Goal: Transaction & Acquisition: Book appointment/travel/reservation

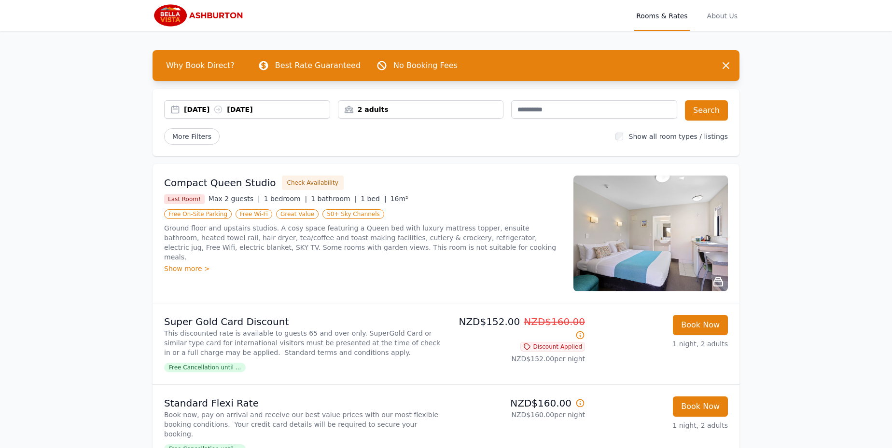
click at [210, 109] on div "[DATE] [DATE]" at bounding box center [257, 110] width 146 height 10
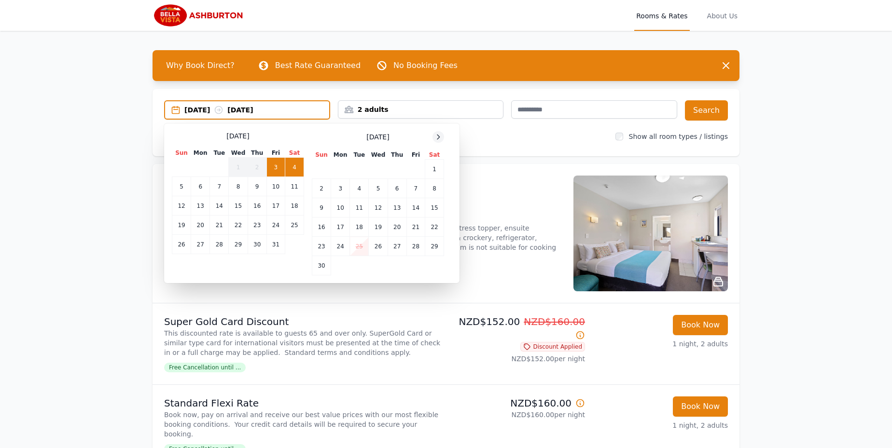
click at [438, 134] on icon at bounding box center [438, 137] width 8 height 8
click at [376, 169] on td "3" at bounding box center [378, 169] width 19 height 19
click at [395, 170] on td "4" at bounding box center [397, 169] width 19 height 19
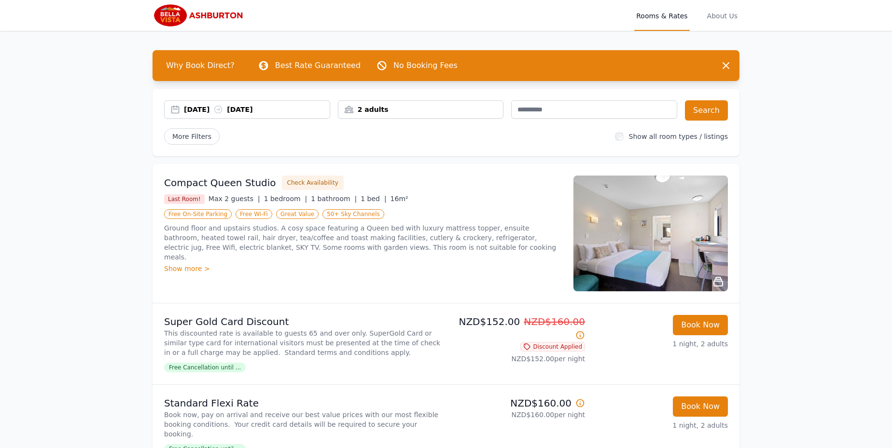
click at [374, 112] on div "2 adults" at bounding box center [420, 110] width 165 height 10
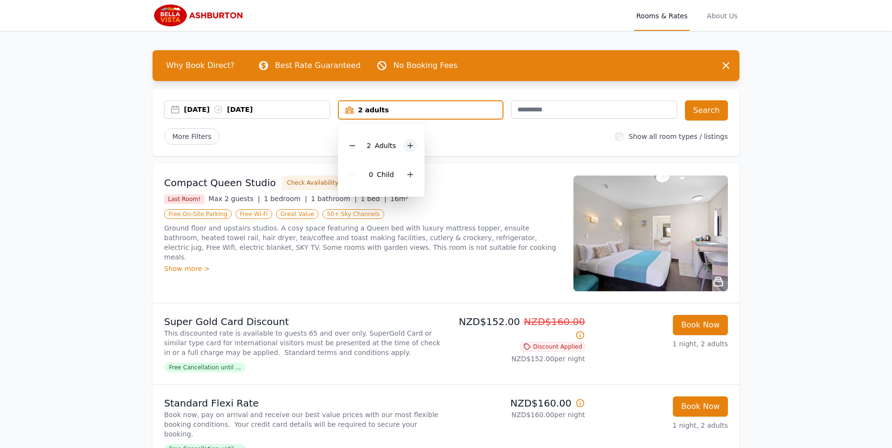
click at [410, 145] on icon at bounding box center [410, 145] width 5 height 5
click at [707, 109] on button "Search" at bounding box center [706, 110] width 43 height 20
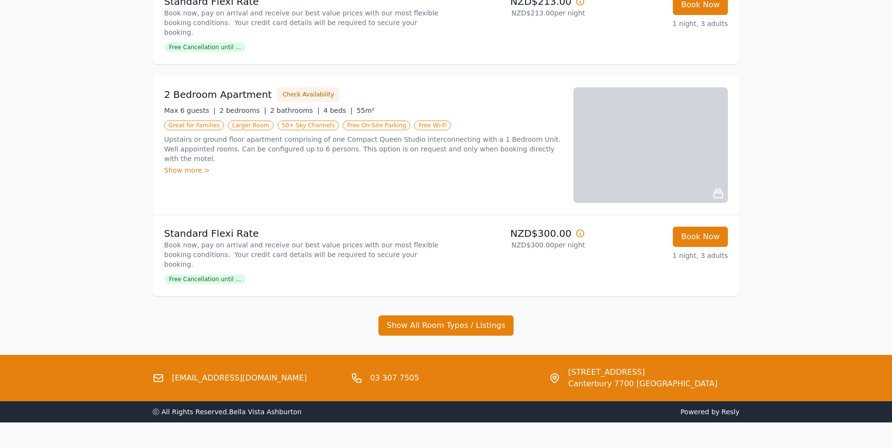
scroll to position [658, 0]
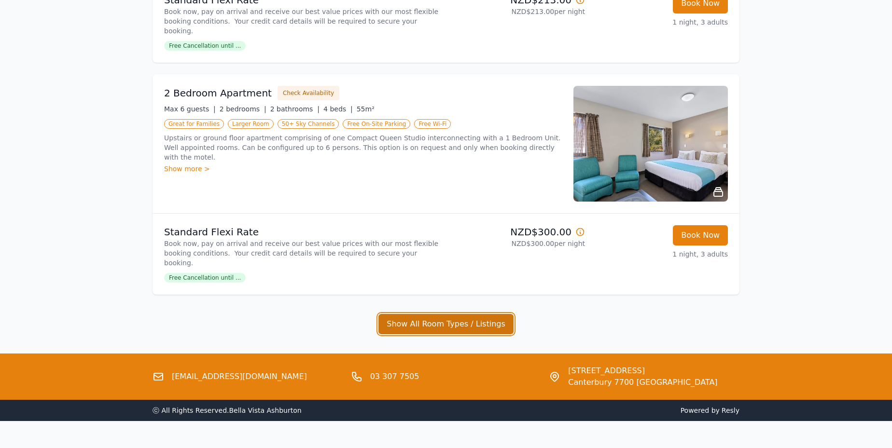
click at [433, 314] on button "Show All Room Types / Listings" at bounding box center [445, 324] width 135 height 20
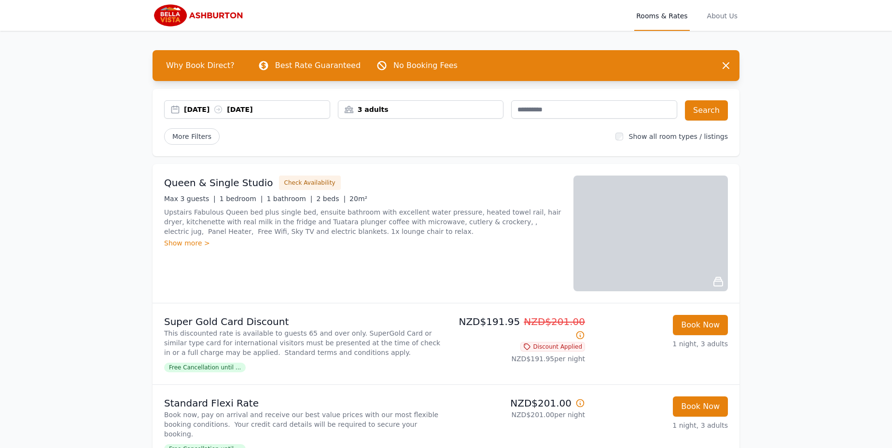
scroll to position [0, 0]
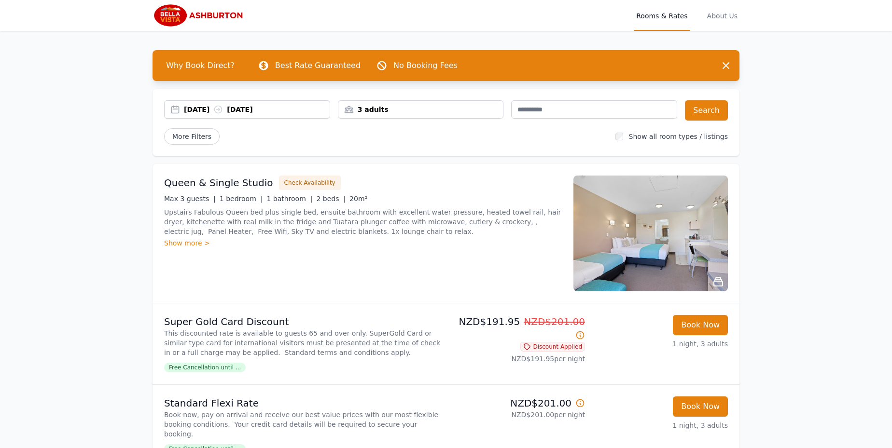
click at [383, 110] on div "3 adults" at bounding box center [420, 110] width 165 height 10
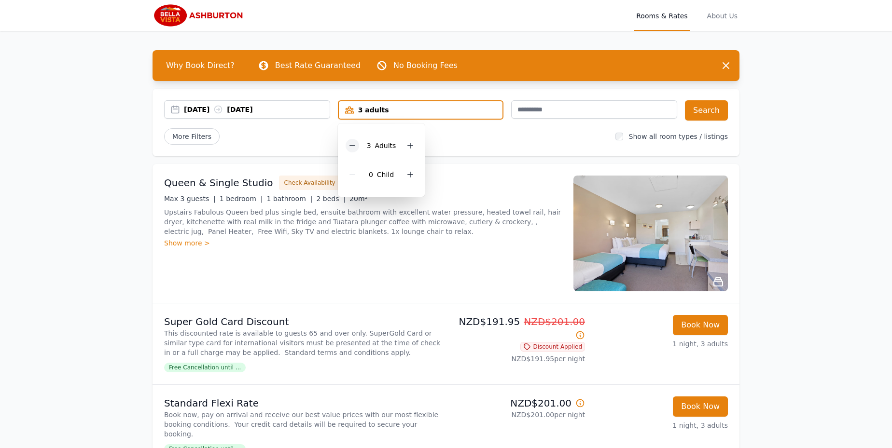
click at [352, 143] on icon at bounding box center [353, 146] width 8 height 8
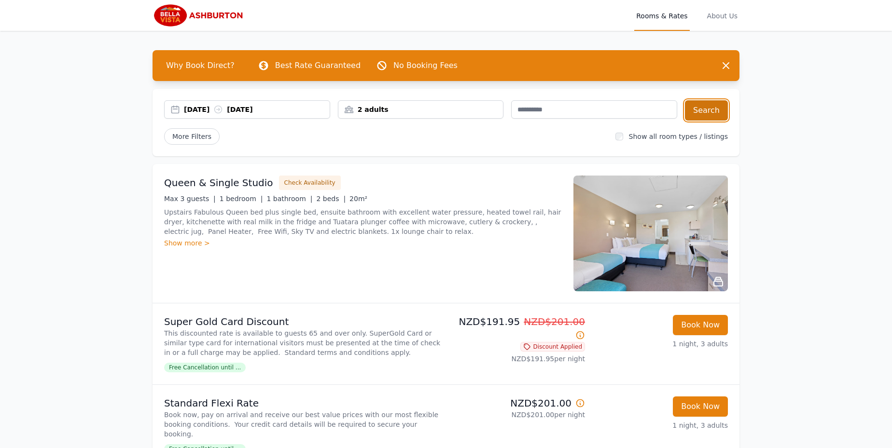
click at [702, 112] on button "Search" at bounding box center [706, 110] width 43 height 20
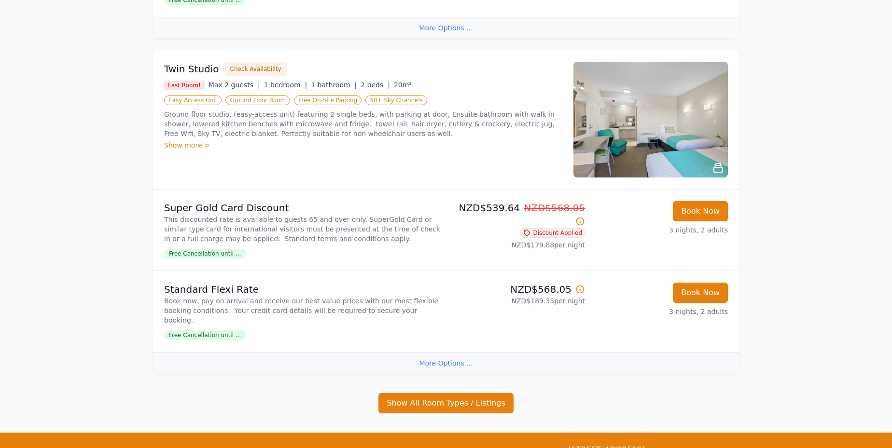
scroll to position [1211, 0]
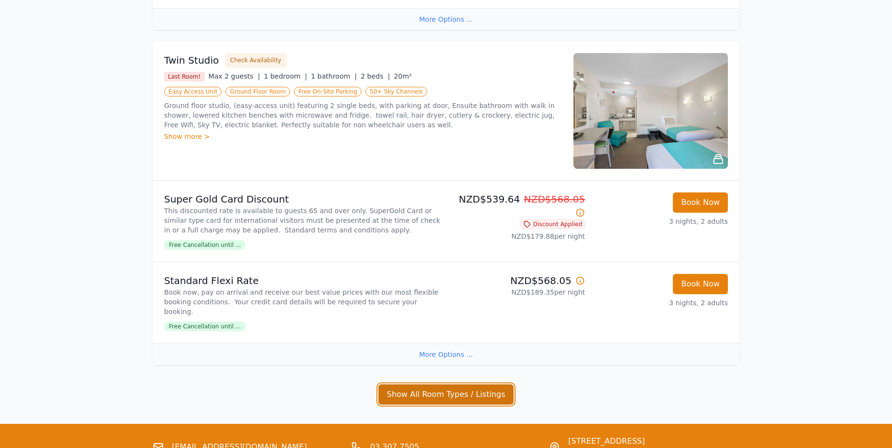
click at [418, 397] on button "Show All Room Types / Listings" at bounding box center [445, 395] width 135 height 20
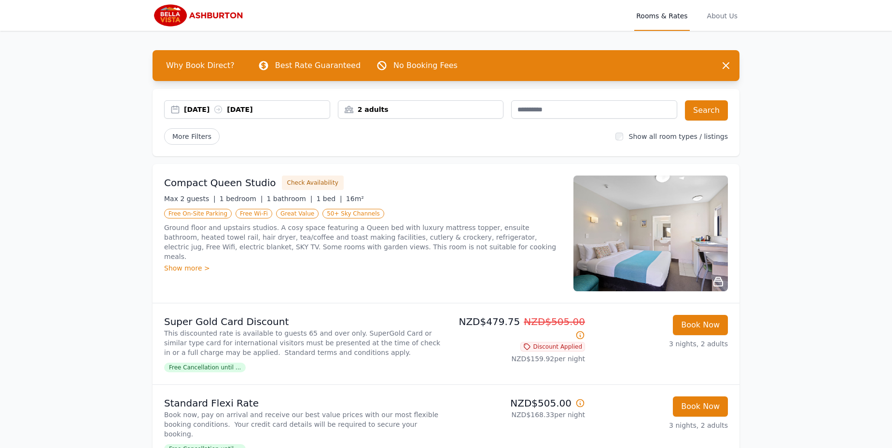
scroll to position [0, 0]
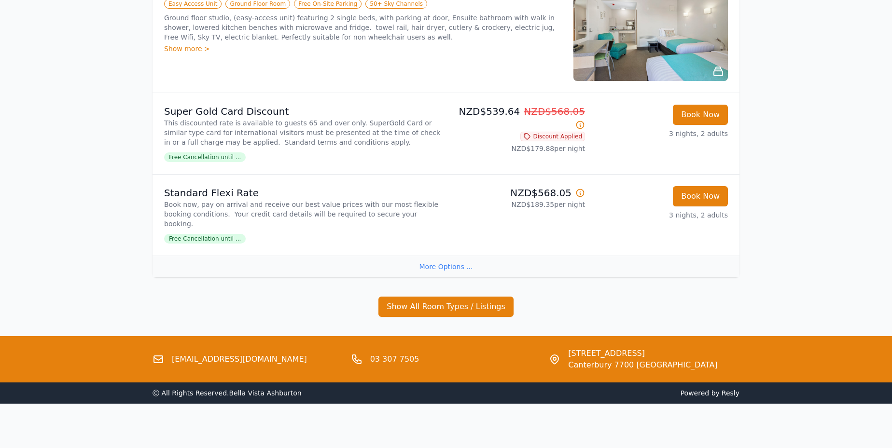
scroll to position [1301, 0]
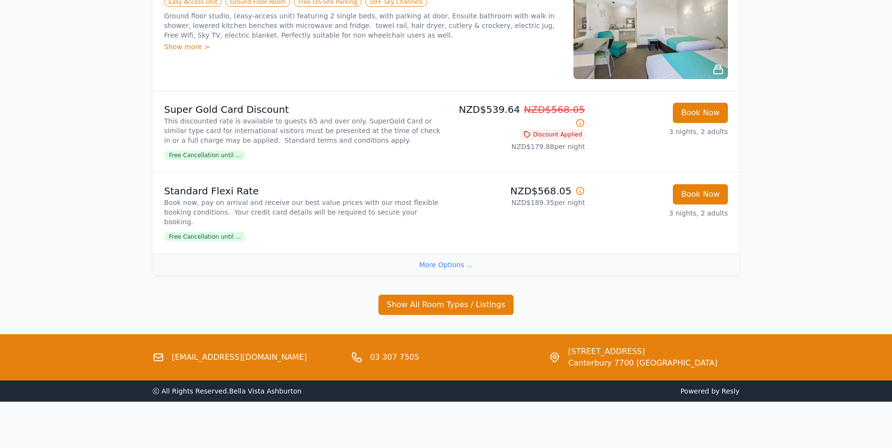
click at [445, 263] on div "More Options ..." at bounding box center [446, 265] width 587 height 22
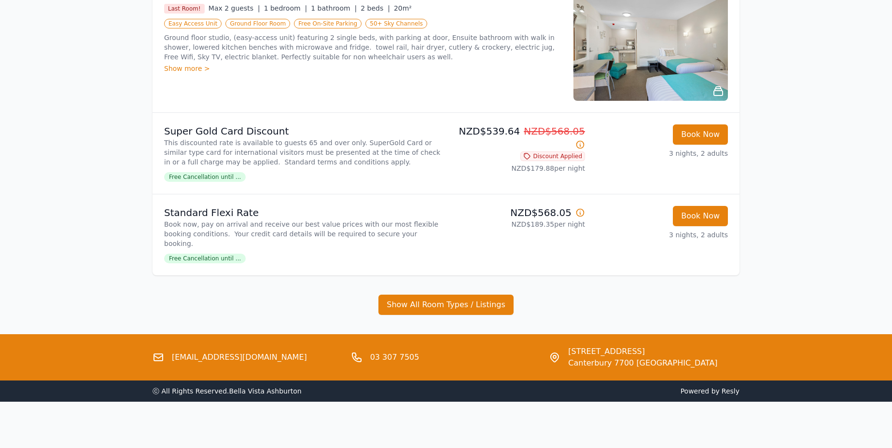
scroll to position [1279, 0]
click at [448, 307] on button "Show All Room Types / Listings" at bounding box center [445, 305] width 135 height 20
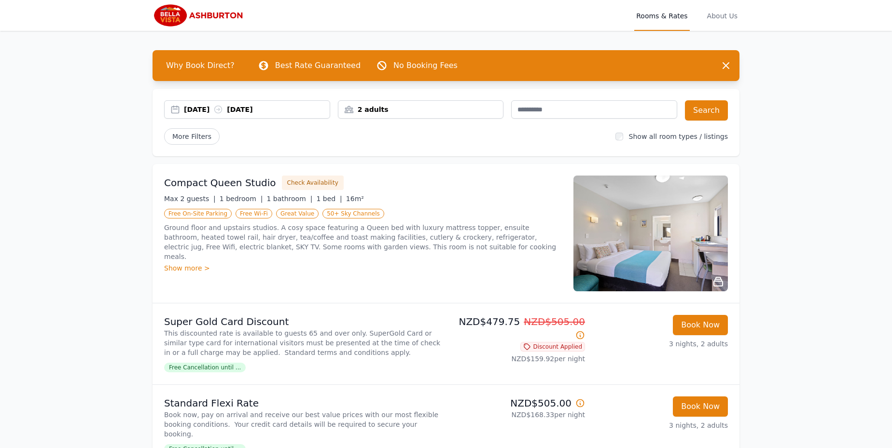
scroll to position [0, 0]
click at [253, 105] on div "03 Dec 2025 06 Dec 2025" at bounding box center [257, 110] width 146 height 10
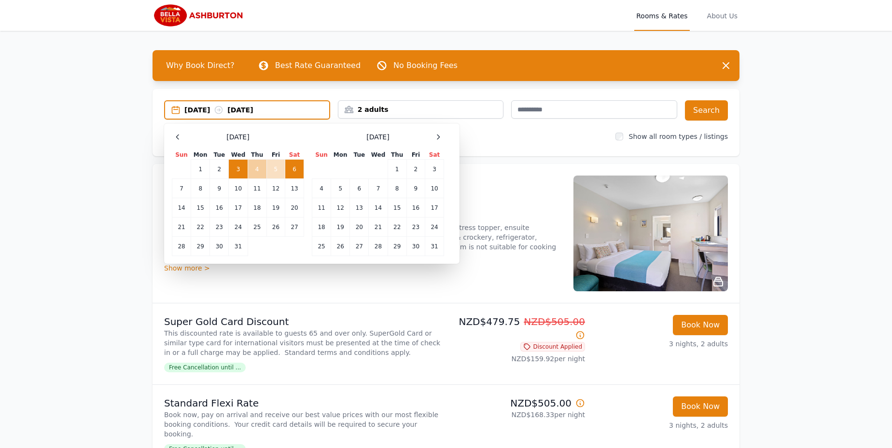
click at [256, 166] on td "4" at bounding box center [257, 169] width 19 height 19
click at [235, 168] on td "3" at bounding box center [238, 169] width 19 height 19
click at [255, 171] on td "4" at bounding box center [257, 169] width 19 height 19
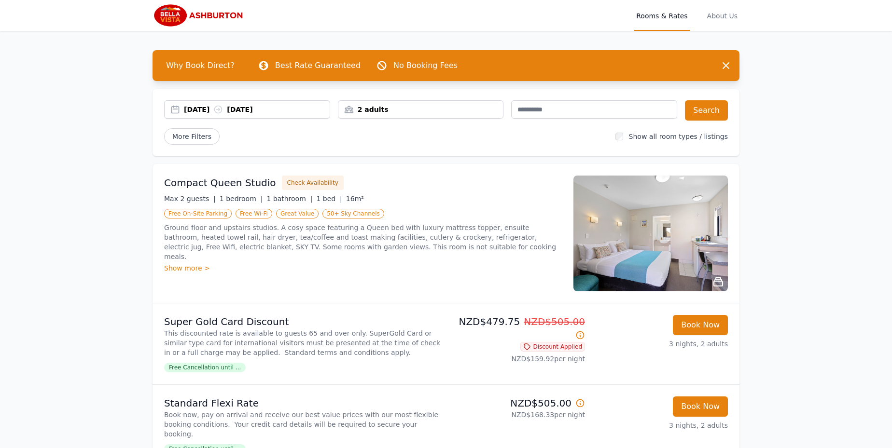
click at [385, 111] on div "2 adults" at bounding box center [420, 110] width 165 height 10
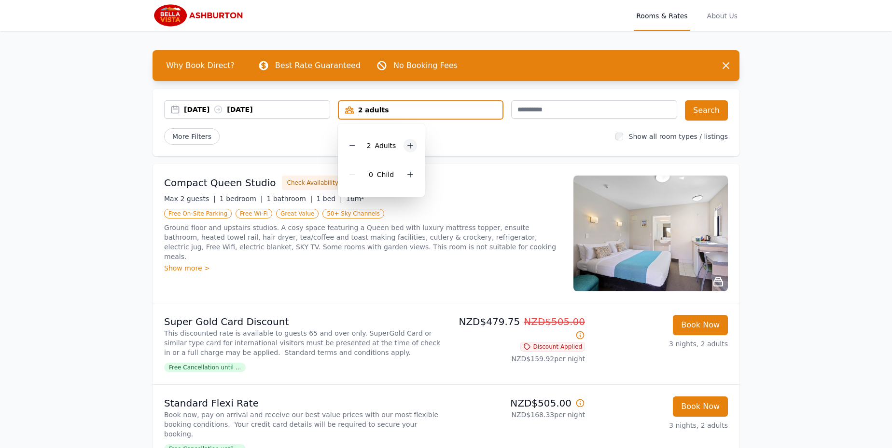
click at [409, 143] on icon at bounding box center [410, 145] width 5 height 5
click at [702, 108] on button "Search" at bounding box center [706, 110] width 43 height 20
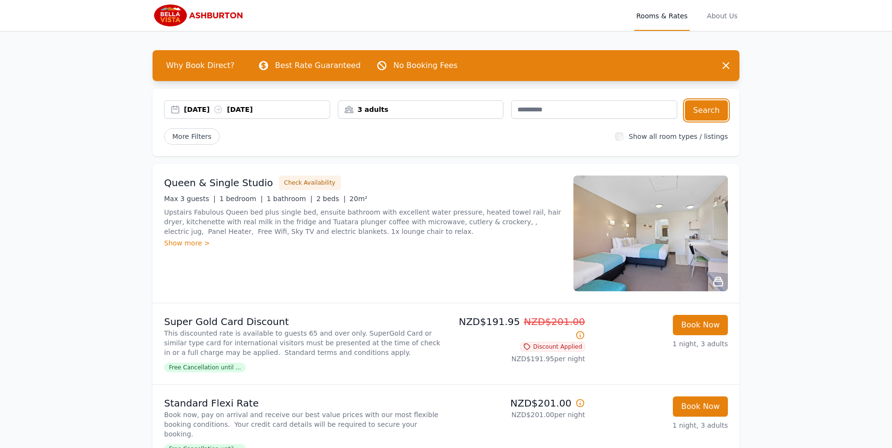
click at [373, 108] on div "3 adults" at bounding box center [420, 110] width 165 height 10
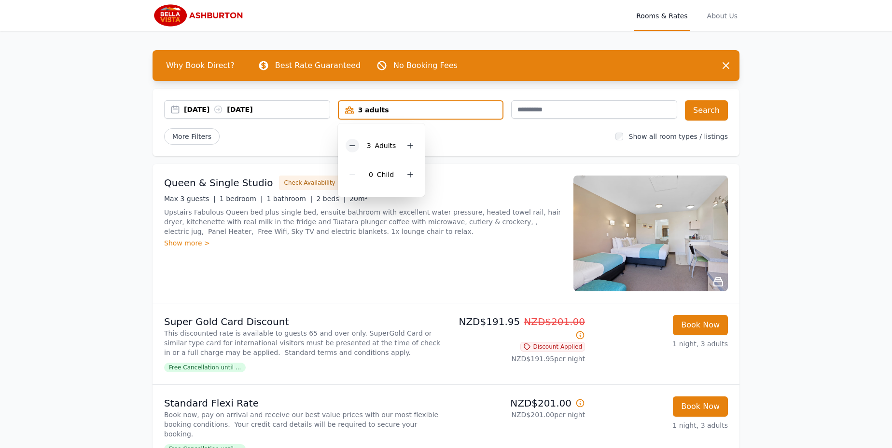
click at [356, 147] on icon at bounding box center [353, 146] width 8 height 8
click at [706, 109] on button "Search" at bounding box center [706, 110] width 43 height 20
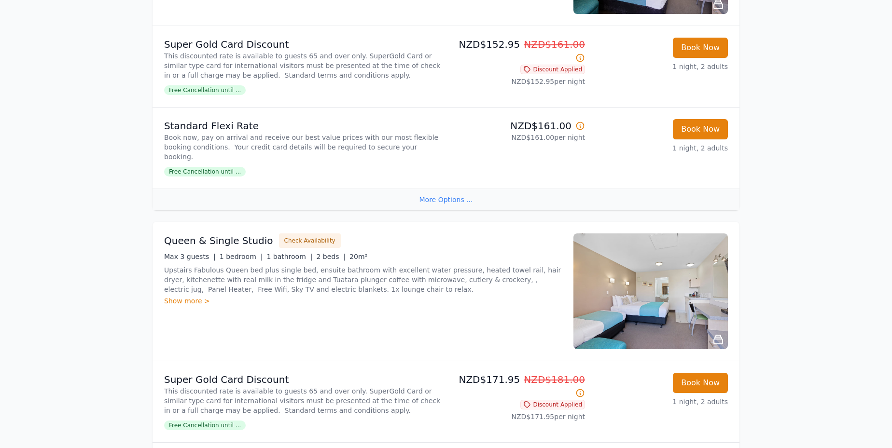
scroll to position [269, 0]
